Goal: Information Seeking & Learning: Learn about a topic

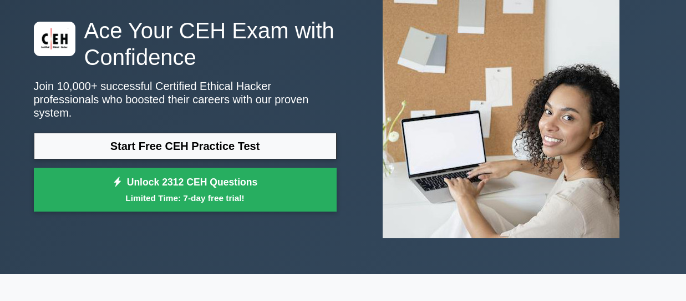
scroll to position [41, 0]
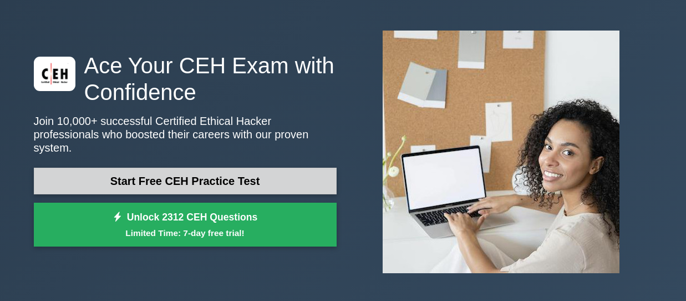
click at [288, 175] on link "Start Free CEH Practice Test" at bounding box center [185, 181] width 303 height 27
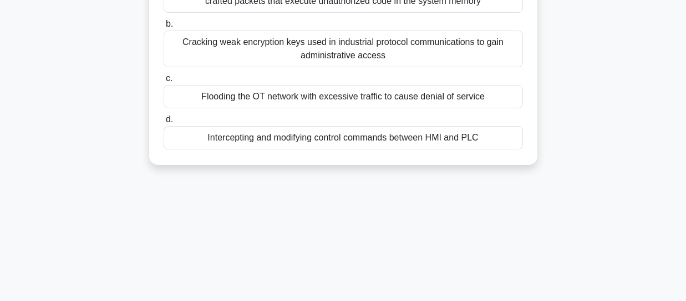
scroll to position [155, 0]
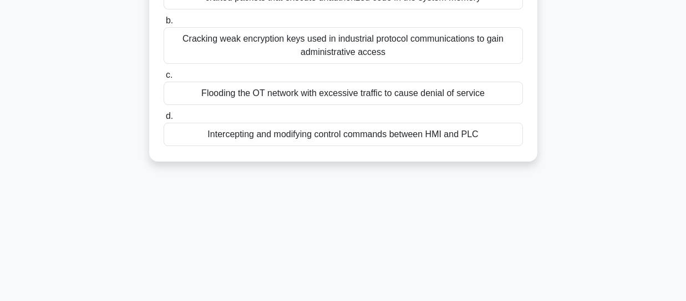
click at [471, 105] on div "Flooding the OT network with excessive traffic to cause denial of service" at bounding box center [344, 93] width 360 height 23
click at [164, 79] on input "c. Flooding the OT network with excessive traffic to cause denial of service" at bounding box center [164, 75] width 0 height 7
radio input "true"
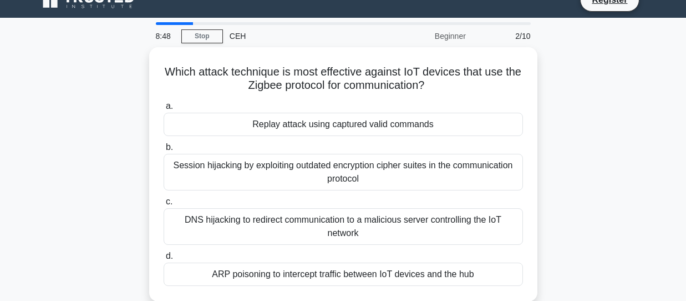
scroll to position [0, 0]
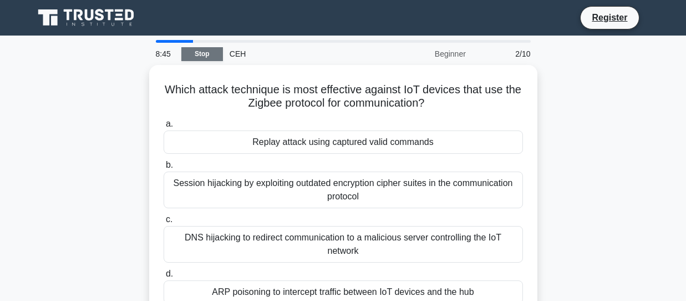
click at [205, 58] on link "Stop" at bounding box center [202, 54] width 42 height 14
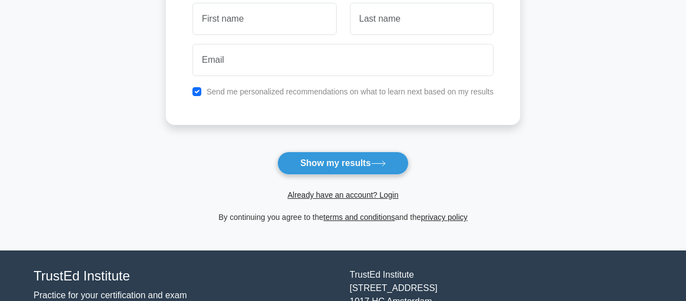
scroll to position [188, 0]
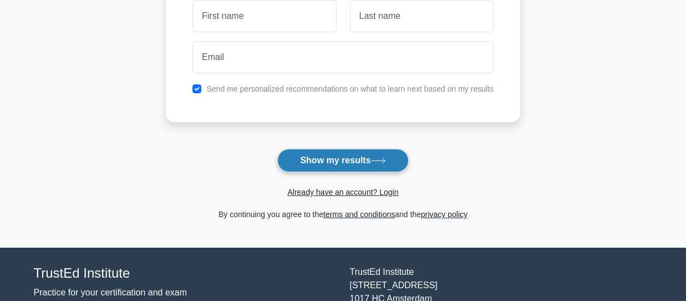
click at [346, 163] on button "Show my results" at bounding box center [342, 160] width 131 height 23
